Goal: Transaction & Acquisition: Purchase product/service

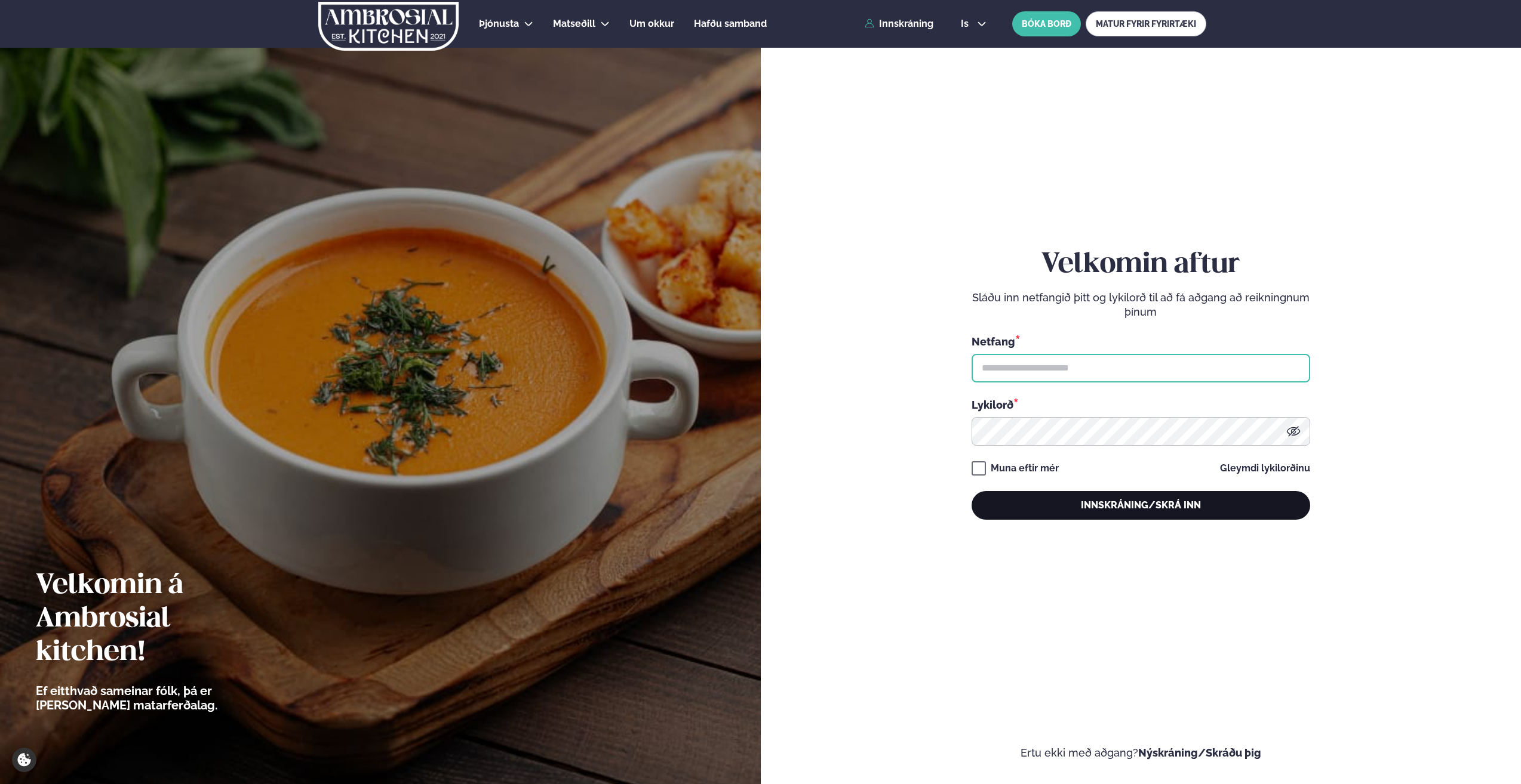
type input "**********"
click at [1125, 501] on button "Innskráning/Skrá inn" at bounding box center [1141, 505] width 339 height 29
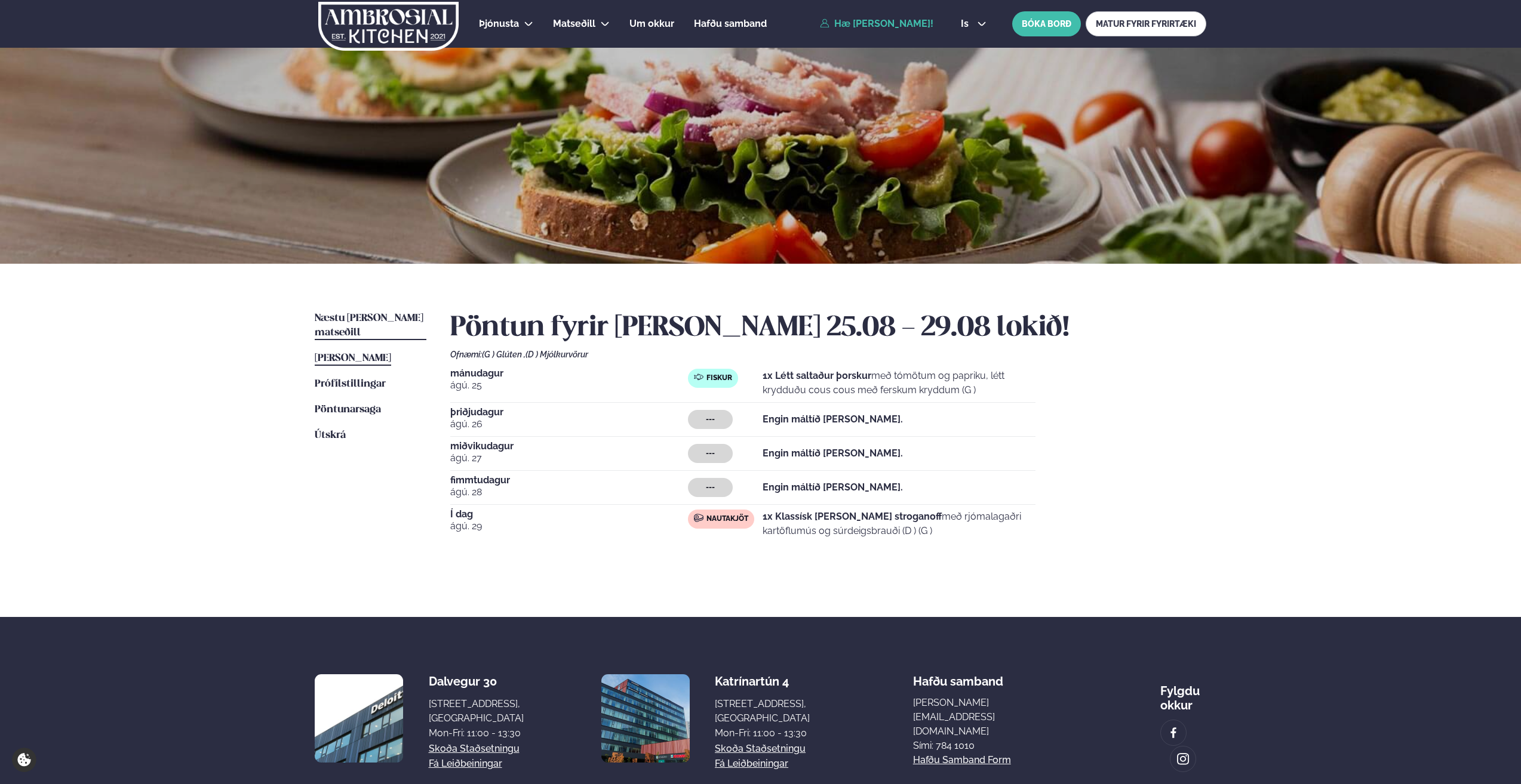
click at [356, 316] on span "Næstu [PERSON_NAME] matseðill" at bounding box center [369, 326] width 109 height 24
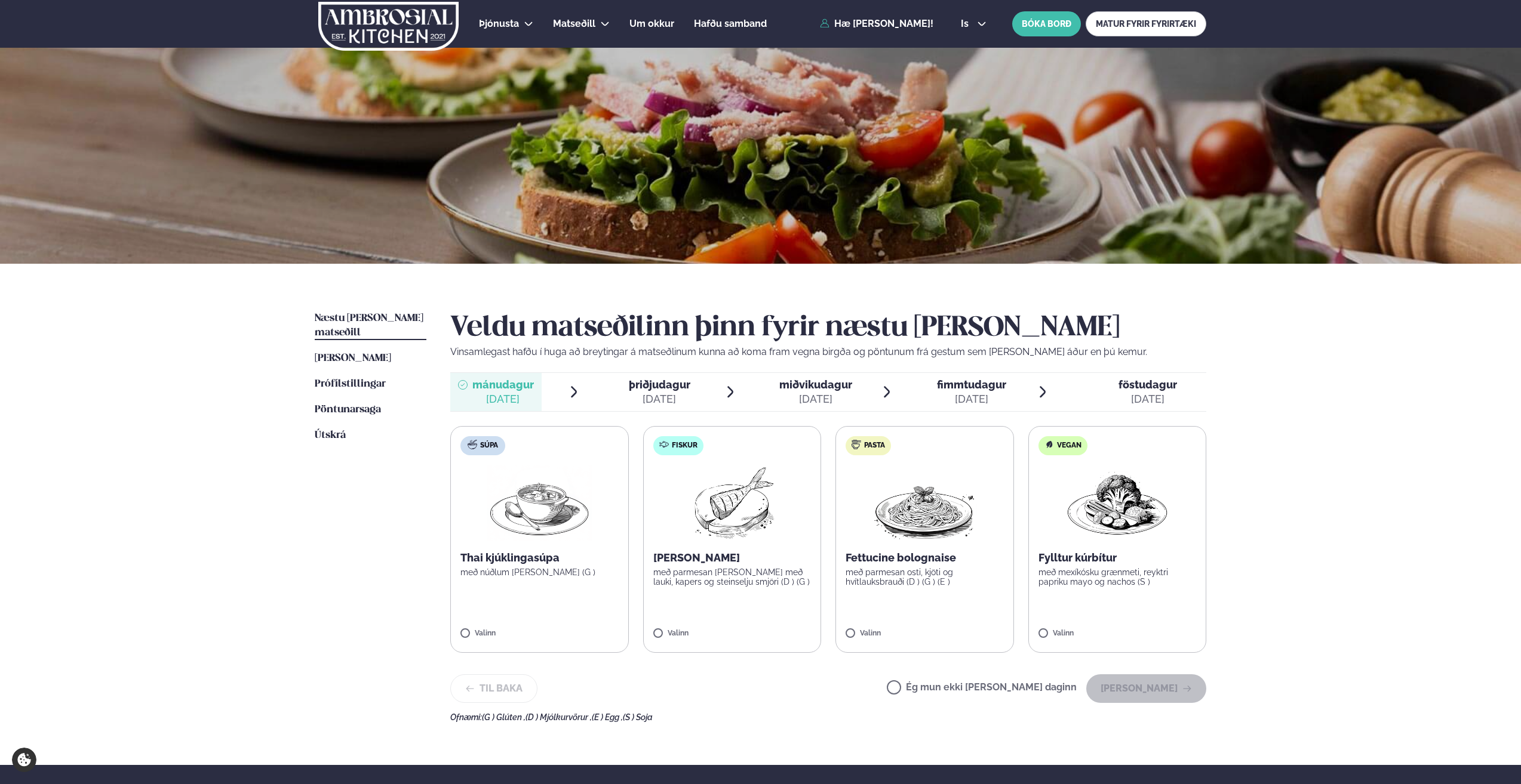
click at [741, 533] on img at bounding box center [731, 503] width 106 height 76
click at [1116, 683] on button "[PERSON_NAME]" at bounding box center [1146, 688] width 120 height 29
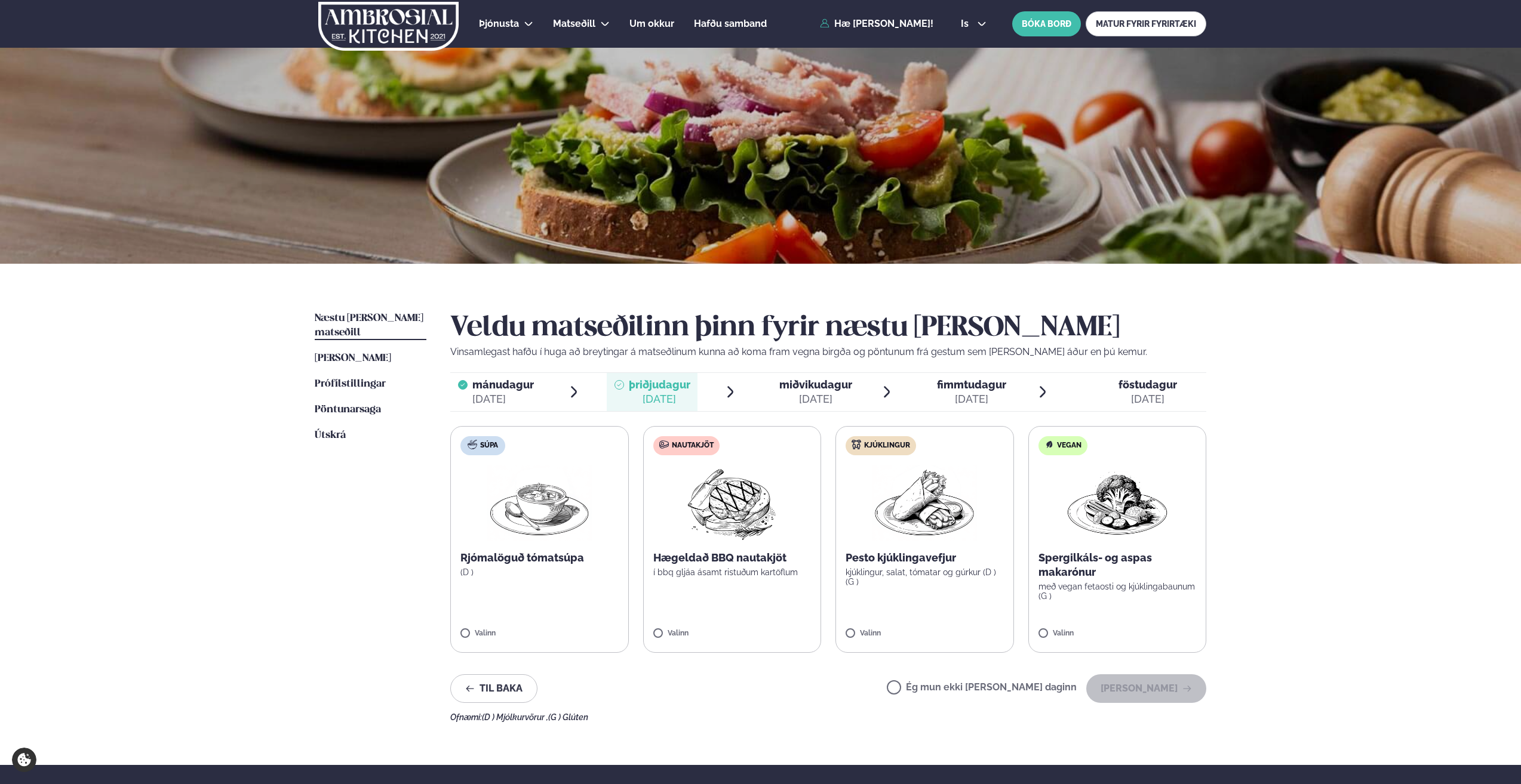
click at [736, 512] on img at bounding box center [731, 503] width 106 height 76
click at [1140, 682] on button "[PERSON_NAME]" at bounding box center [1146, 688] width 120 height 29
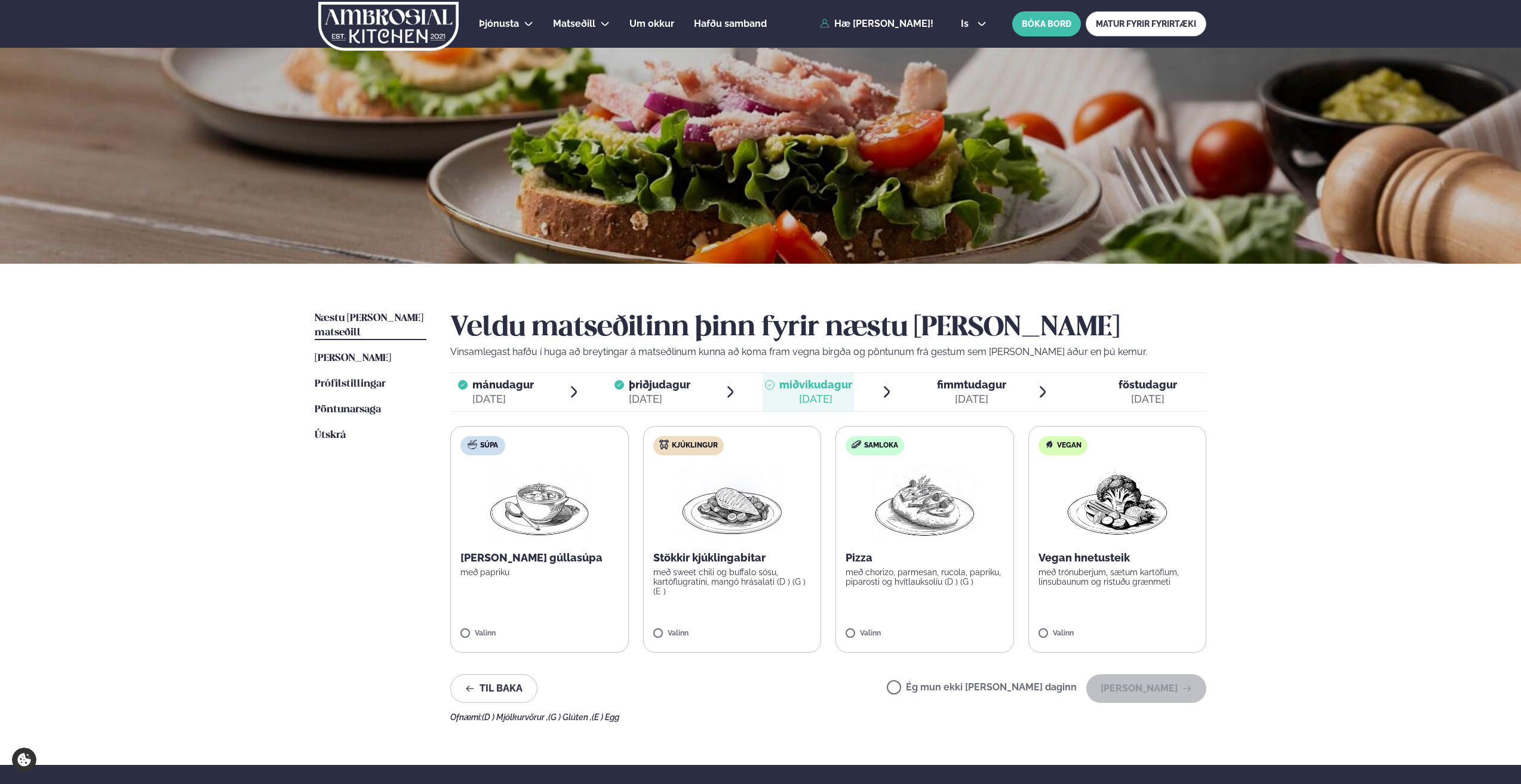
click at [745, 508] on img at bounding box center [732, 503] width 105 height 76
click at [1129, 685] on button "[PERSON_NAME]" at bounding box center [1146, 688] width 120 height 29
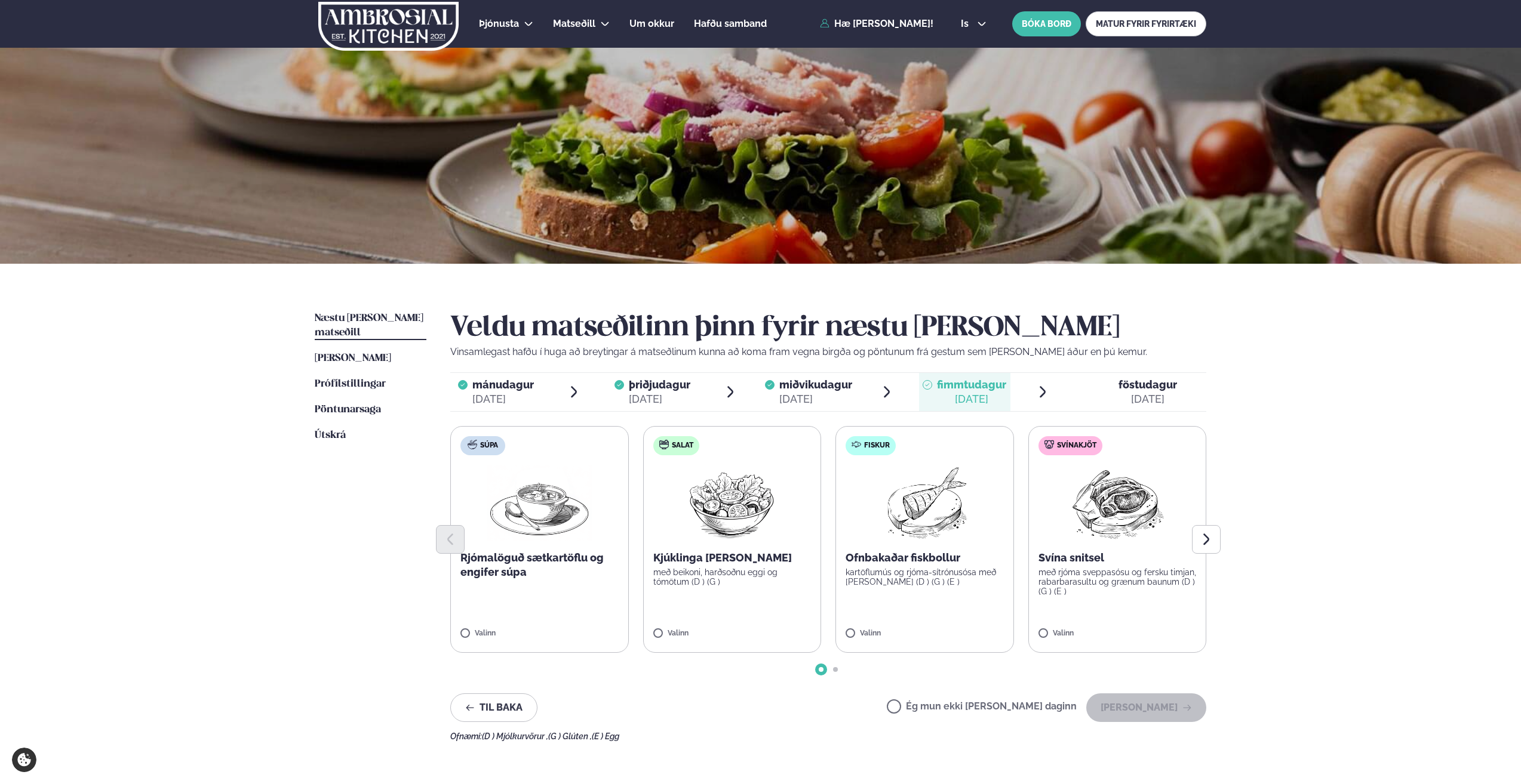
click at [1108, 505] on img at bounding box center [1116, 503] width 106 height 76
click at [1151, 703] on button "[PERSON_NAME]" at bounding box center [1146, 708] width 120 height 29
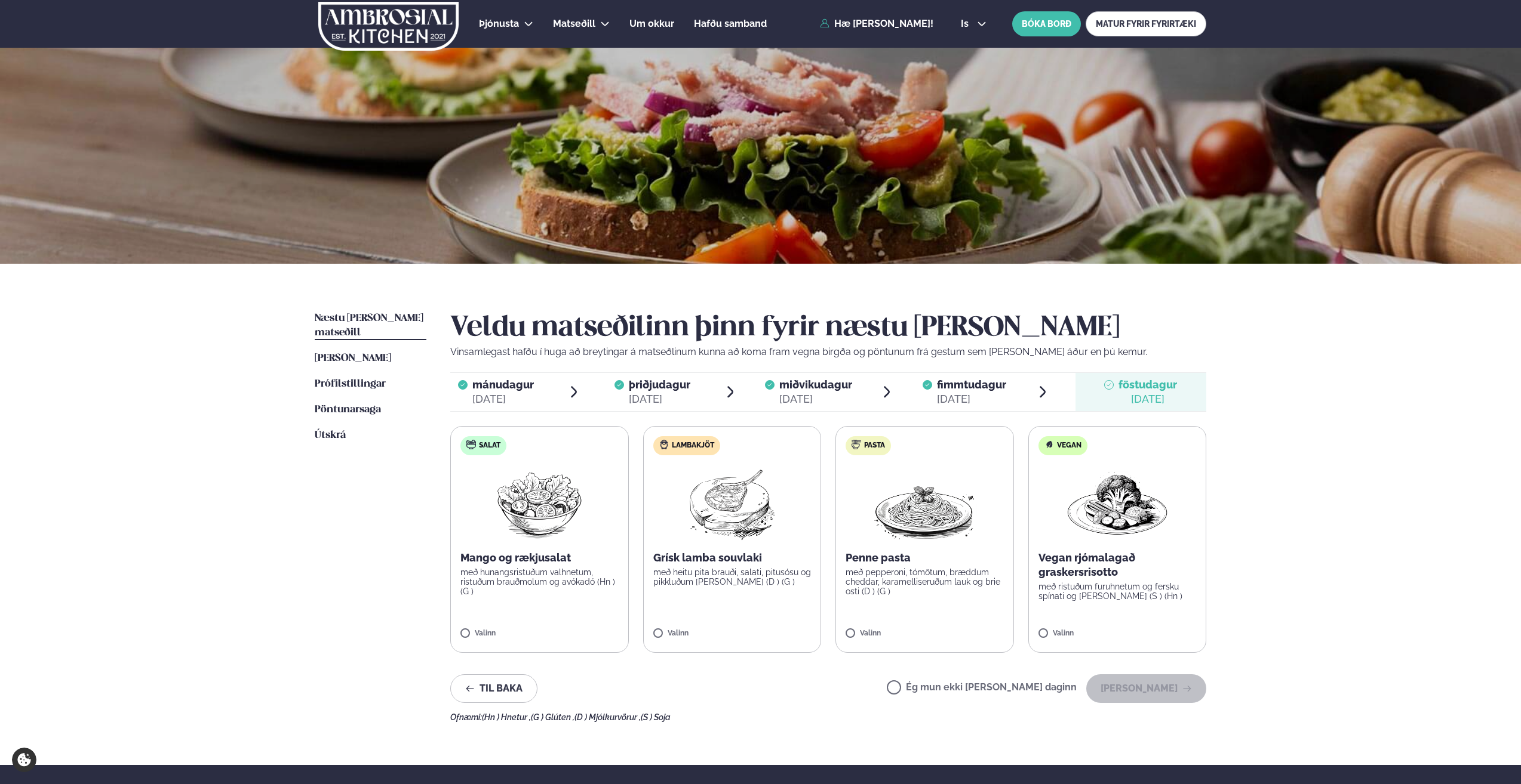
click at [736, 489] on img at bounding box center [731, 503] width 106 height 76
click at [1130, 686] on button "[PERSON_NAME]" at bounding box center [1146, 688] width 120 height 29
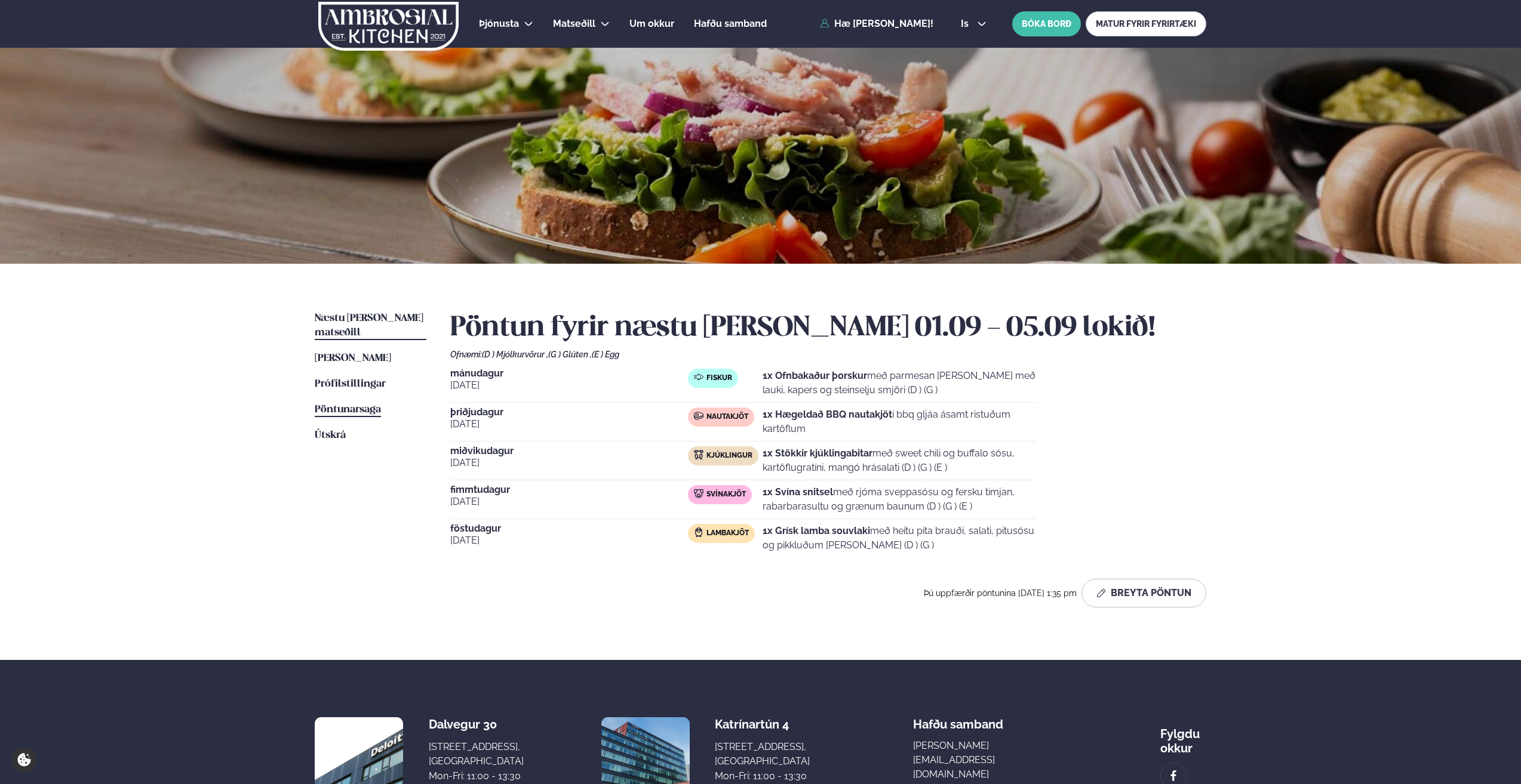
click at [352, 405] on span "Pöntunarsaga" at bounding box center [348, 409] width 67 height 10
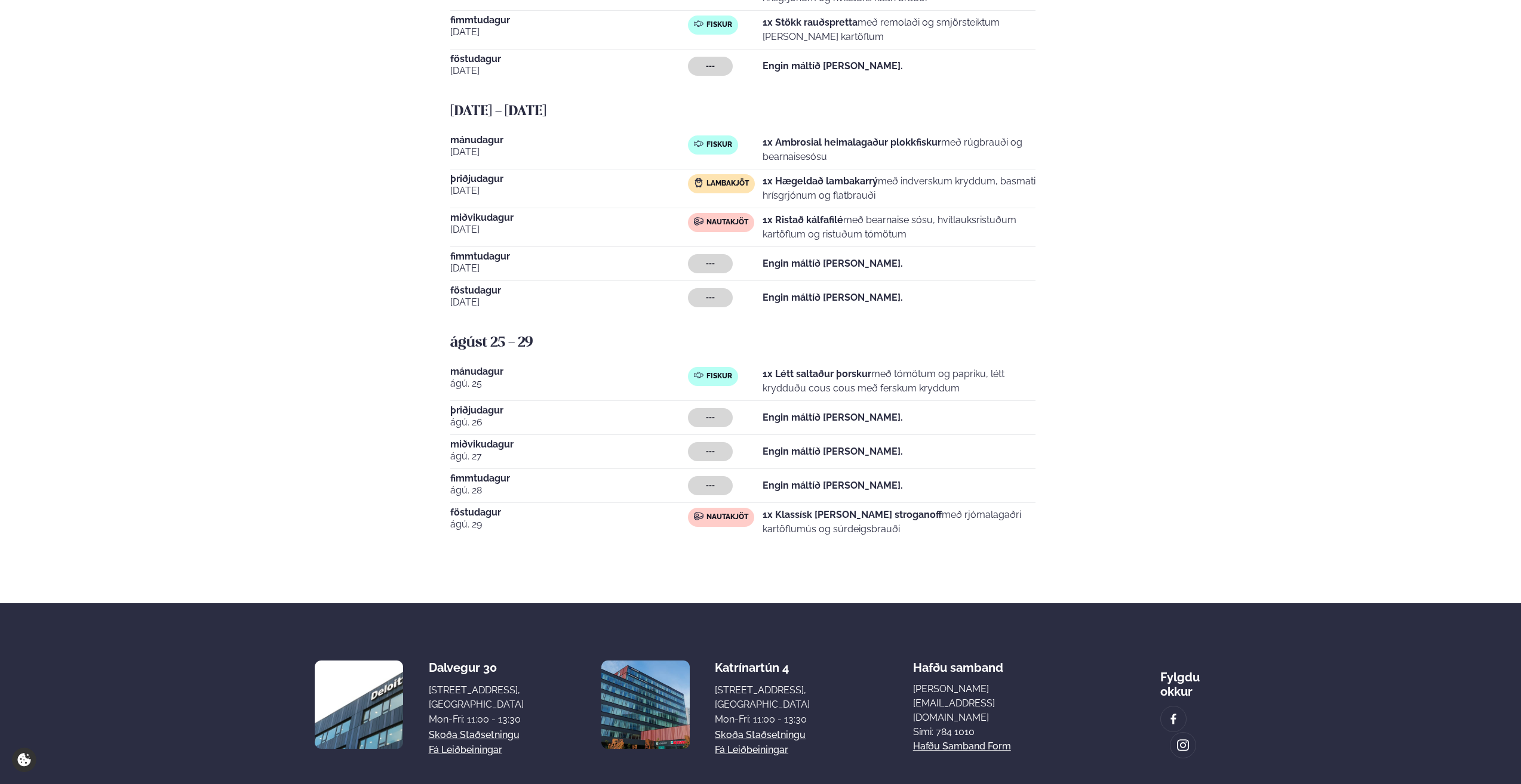
scroll to position [731, 0]
